Goal: Information Seeking & Learning: Compare options

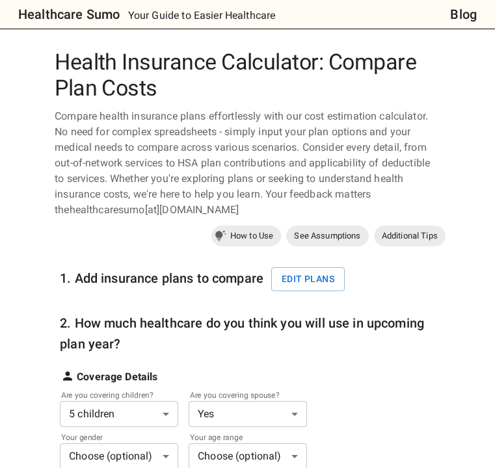
scroll to position [353, 0]
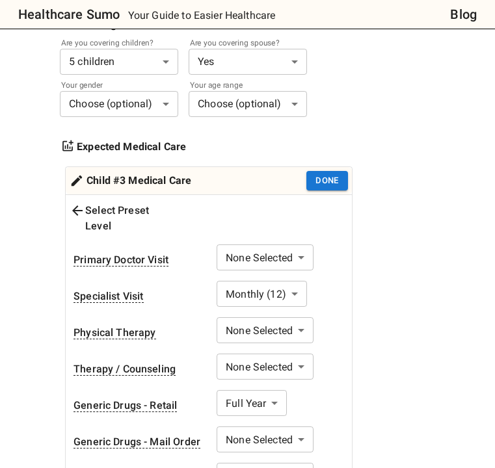
click at [381, 122] on div "1. Add insurance plans to compare Edit plans 2. How much healthcare do you thin…" at bounding box center [242, 343] width 365 height 891
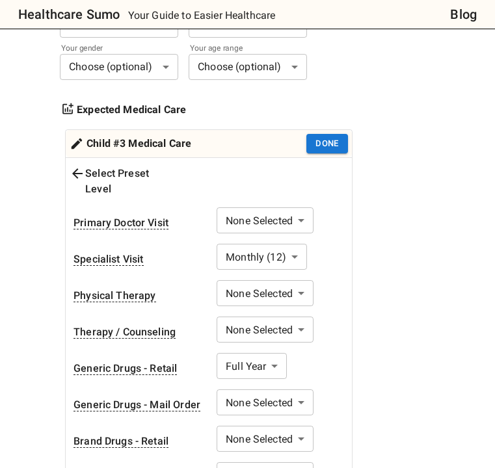
scroll to position [388, 0]
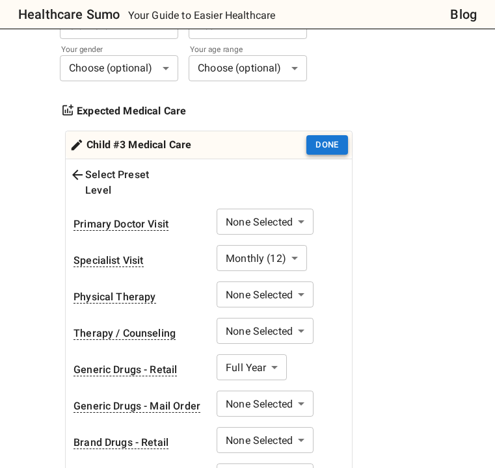
click at [336, 144] on button "Done" at bounding box center [327, 145] width 42 height 20
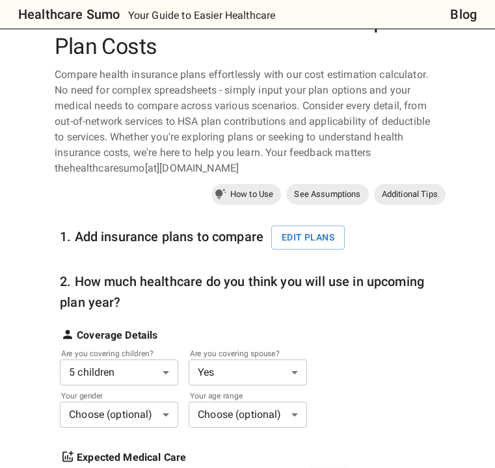
scroll to position [0, 0]
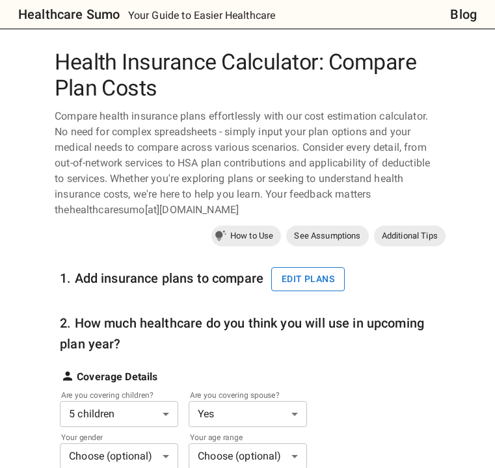
click at [306, 284] on button "Edit plans" at bounding box center [308, 279] width 74 height 24
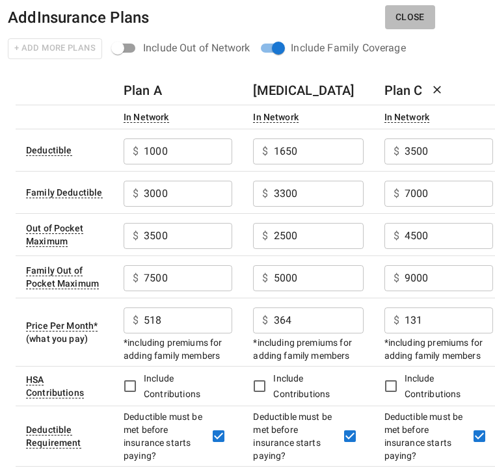
click at [412, 13] on button "Close" at bounding box center [410, 17] width 50 height 24
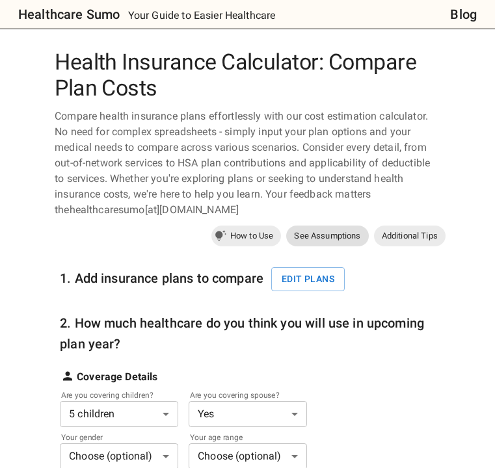
click at [332, 241] on span "See Assumptions" at bounding box center [327, 236] width 82 height 13
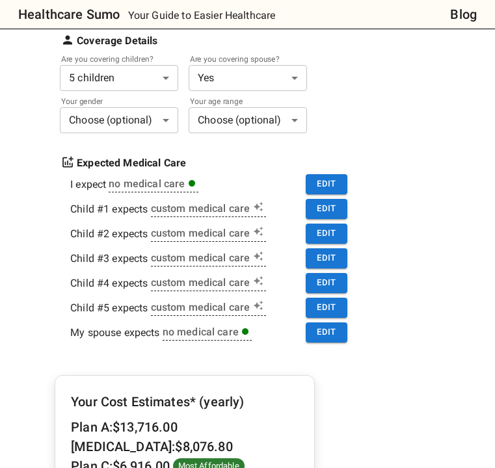
scroll to position [292, 0]
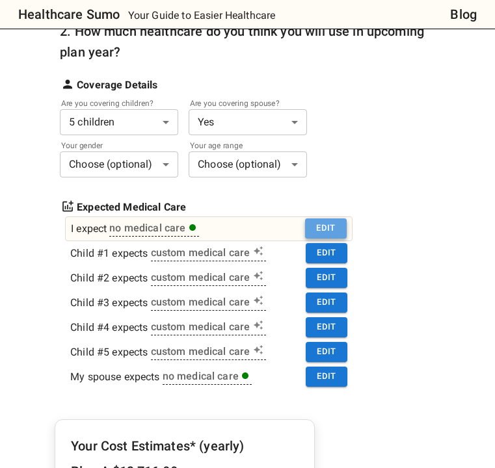
click at [327, 227] on button "Edit" at bounding box center [326, 229] width 42 height 20
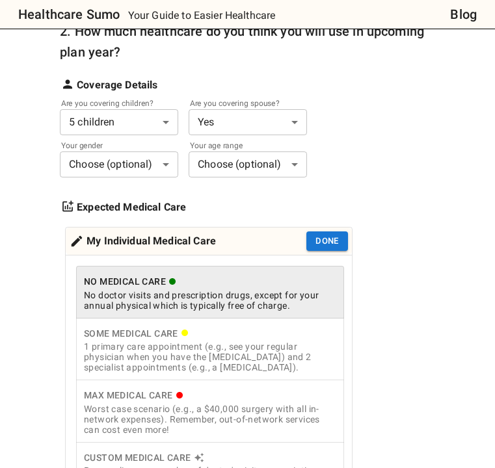
click at [247, 403] on div "Max Medical Care" at bounding box center [210, 396] width 252 height 16
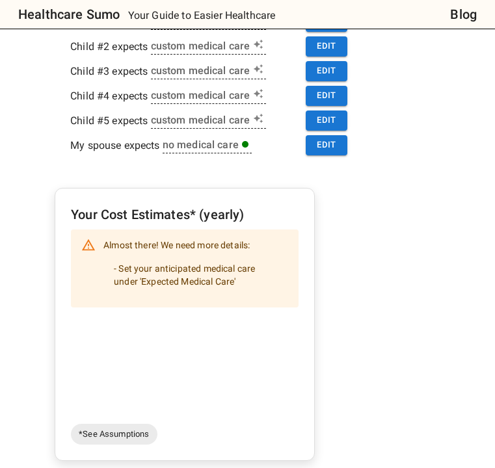
scroll to position [502, 0]
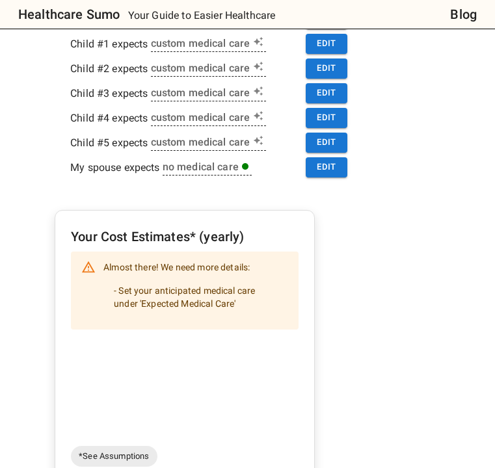
click at [209, 301] on li "- Set your anticipated medical care under 'Expected Medical Care'" at bounding box center [195, 297] width 185 height 36
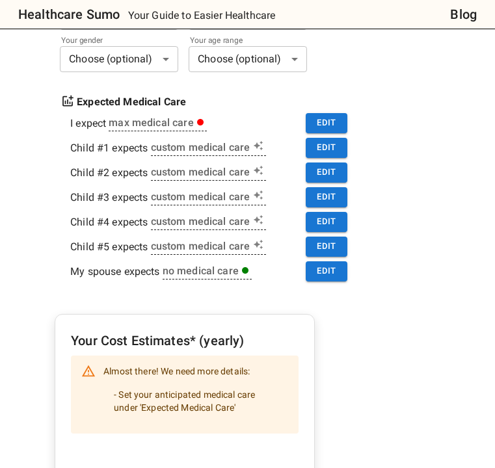
scroll to position [332, 0]
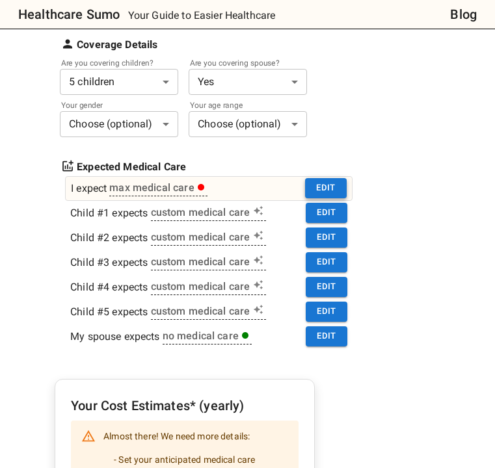
click at [331, 185] on button "Edit" at bounding box center [326, 188] width 42 height 20
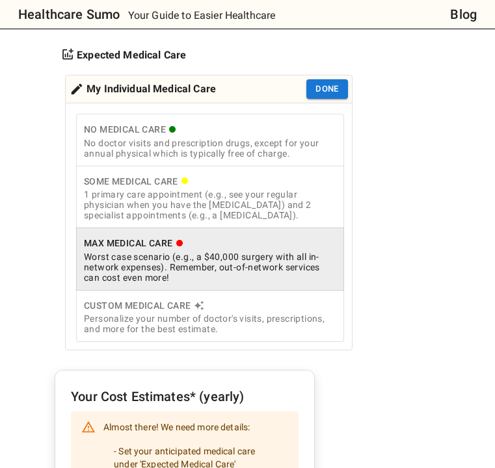
scroll to position [457, 0]
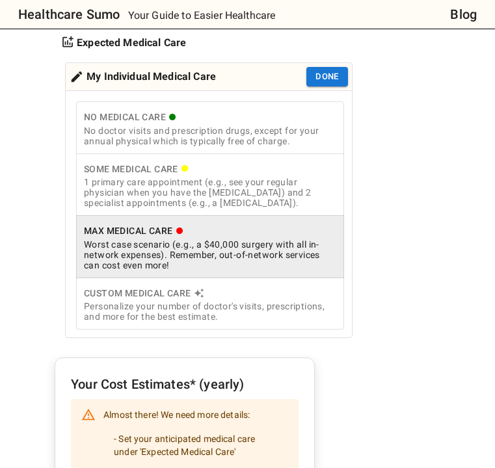
click at [214, 311] on div "Personalize your number of doctor's visits, prescriptions, and more for the bes…" at bounding box center [210, 311] width 252 height 21
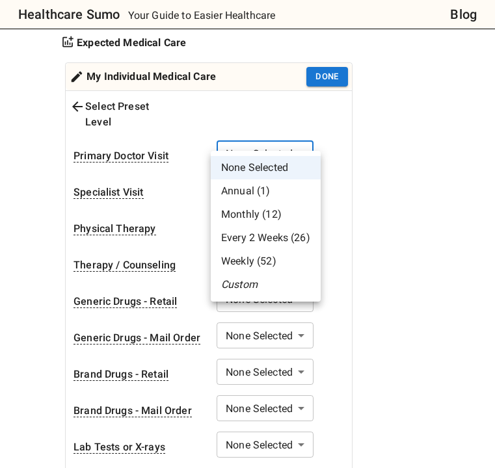
click at [258, 188] on li "Annual (1)" at bounding box center [266, 191] width 110 height 23
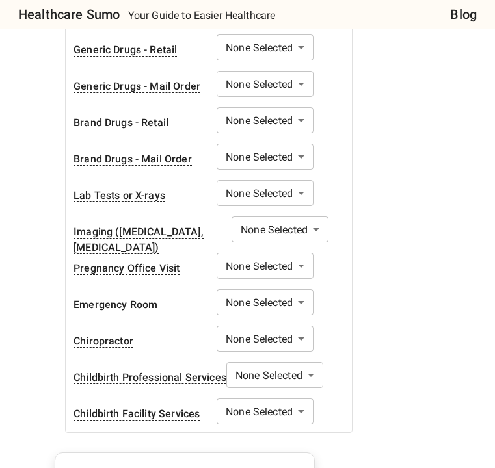
scroll to position [727, 0]
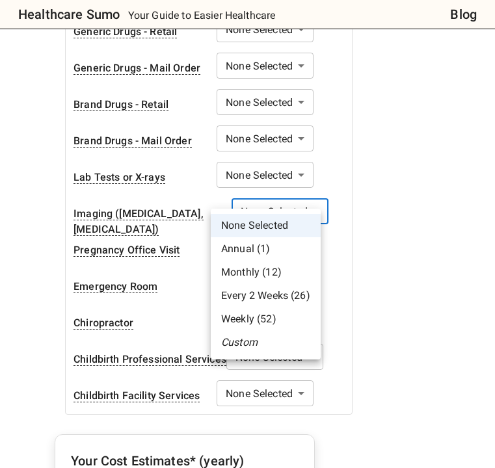
click at [303, 197] on body "Healthcare Sumo Your Guide to Easier Healthcare Blog Health Insurance Calculato…" at bounding box center [247, 352] width 495 height 2158
click at [249, 254] on li "Annual (1)" at bounding box center [266, 248] width 110 height 23
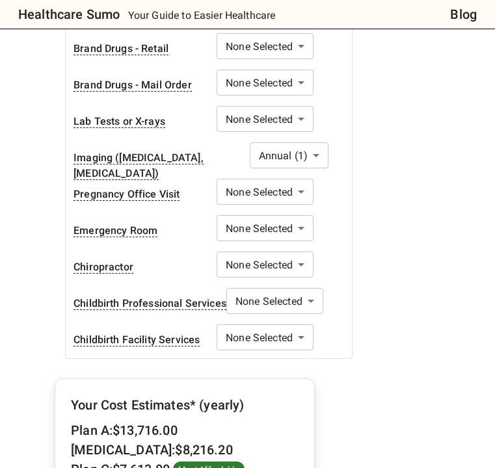
scroll to position [779, 0]
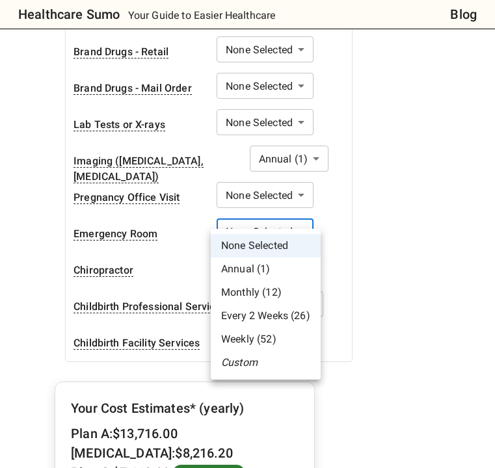
click at [281, 217] on body "Healthcare Sumo Your Guide to Easier Healthcare Blog Health Insurance Calculato…" at bounding box center [247, 300] width 495 height 2158
click at [258, 270] on li "Annual (1)" at bounding box center [266, 269] width 110 height 23
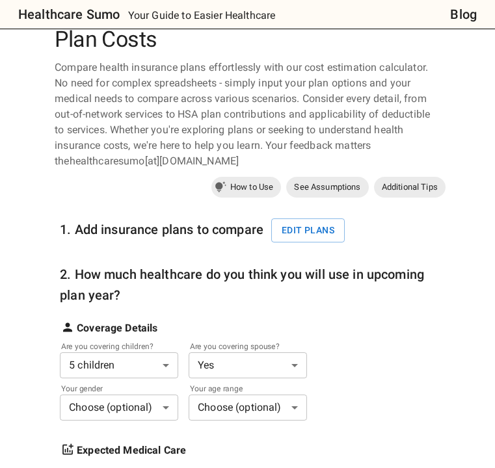
scroll to position [42, 0]
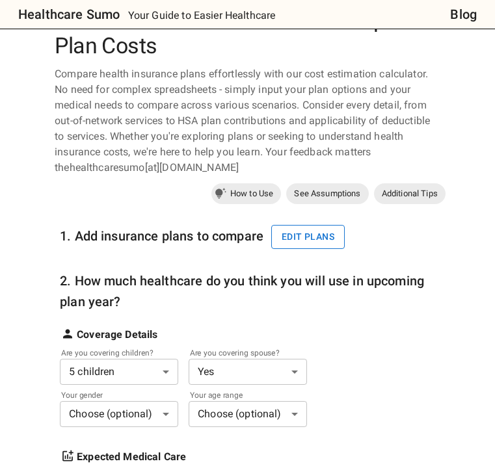
click at [310, 233] on button "Edit plans" at bounding box center [308, 237] width 74 height 24
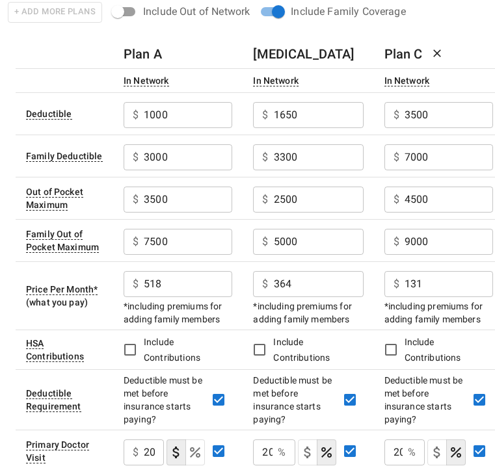
scroll to position [0, 0]
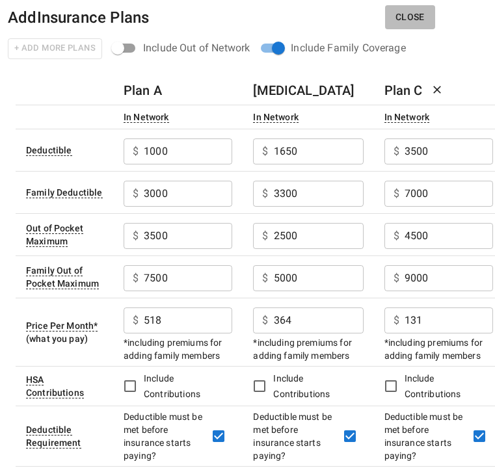
click at [409, 14] on button "Close" at bounding box center [410, 17] width 50 height 24
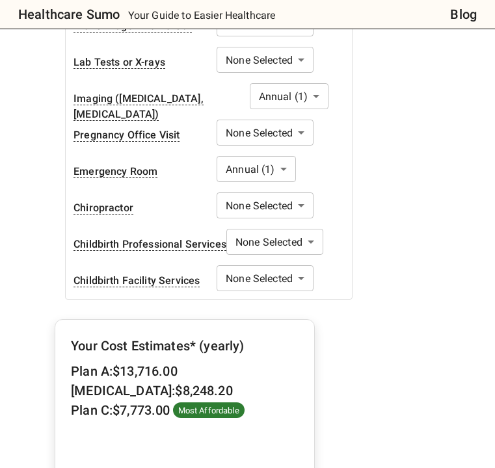
scroll to position [864, 0]
